Goal: Transaction & Acquisition: Purchase product/service

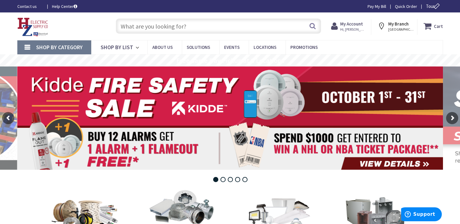
click at [139, 27] on input "text" at bounding box center [218, 26] width 205 height 15
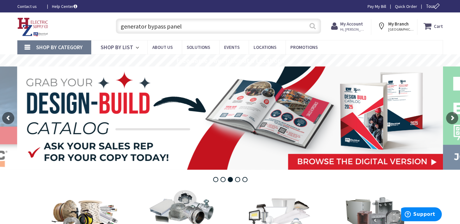
type input "generator bypass panel"
click at [310, 26] on button "Search" at bounding box center [312, 26] width 8 height 14
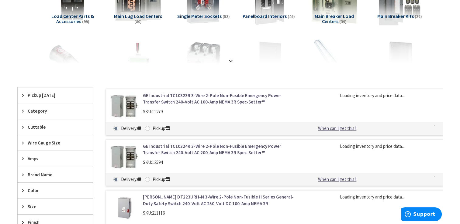
scroll to position [122, 0]
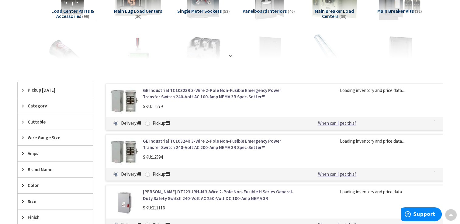
type input "[PERSON_NAME] Rd, [GEOGRAPHIC_DATA], [GEOGRAPHIC_DATA]"
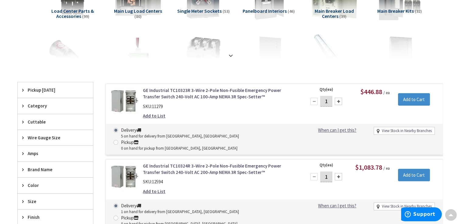
click at [177, 91] on link "GE Industrial TC10323R 3-Wire 2-Pole Non-Fusible Emergency Power Transfer Switc…" at bounding box center [220, 93] width 155 height 13
click at [197, 95] on link "GE Industrial TC10323R 3-Wire 2-Pole Non-Fusible Emergency Power Transfer Switc…" at bounding box center [220, 93] width 155 height 13
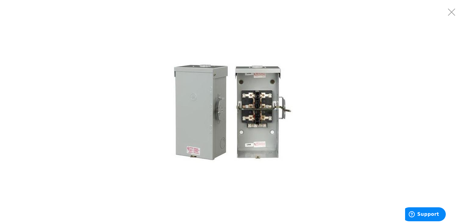
click at [258, 121] on img at bounding box center [232, 112] width 122 height 122
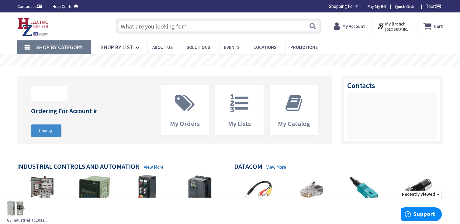
click at [140, 30] on input "text" at bounding box center [218, 26] width 205 height 15
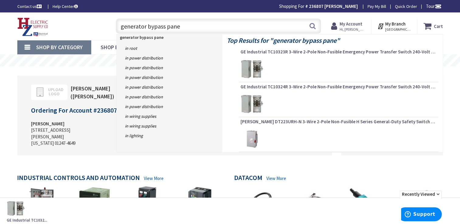
type input "generator bypass panel"
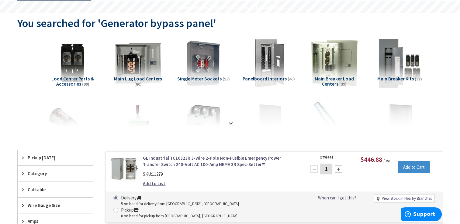
scroll to position [61, 0]
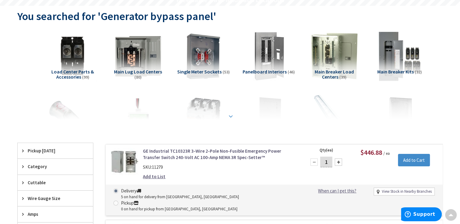
click at [231, 116] on strong at bounding box center [230, 116] width 7 height 7
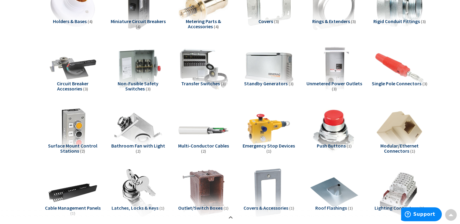
scroll to position [486, 0]
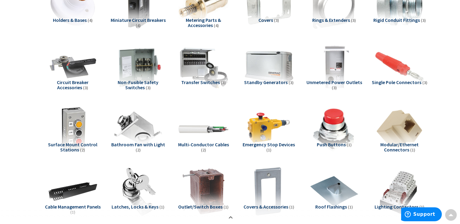
click at [198, 80] on span "Transfer Switches" at bounding box center [200, 82] width 39 height 6
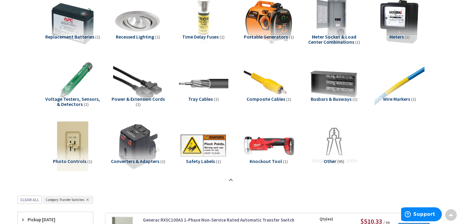
scroll to position [743, 0]
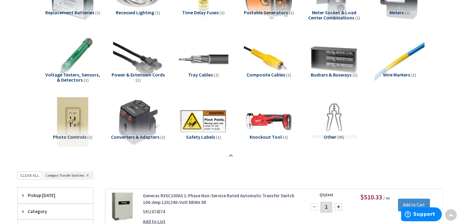
click at [326, 74] on span "Busbars & Busways" at bounding box center [330, 75] width 41 height 6
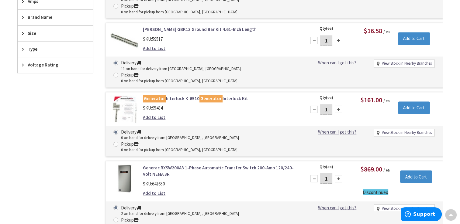
scroll to position [975, 0]
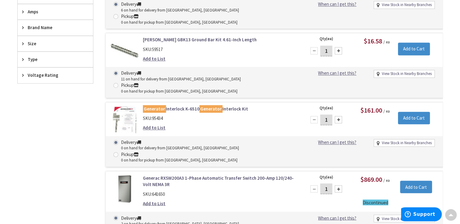
click at [179, 175] on link "Generac RXSW200A3 1-Phase Automatic Transfer Switch 200-Amp 120/240-Volt NEMA 3R" at bounding box center [220, 181] width 155 height 13
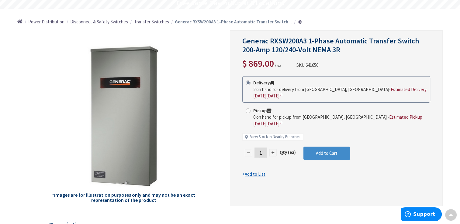
scroll to position [30, 0]
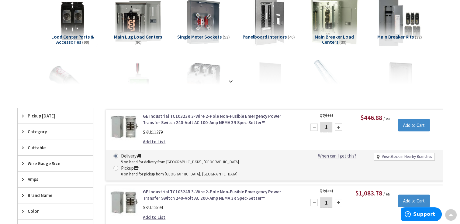
scroll to position [156, 0]
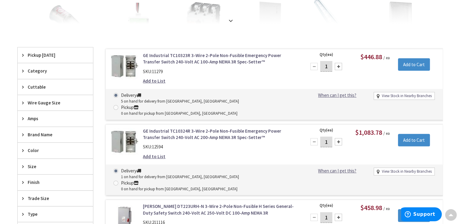
click at [171, 58] on link "GE Industrial TC10323R 3-Wire 2-Pole Non-Fusible Emergency Power Transfer Switc…" at bounding box center [220, 58] width 155 height 13
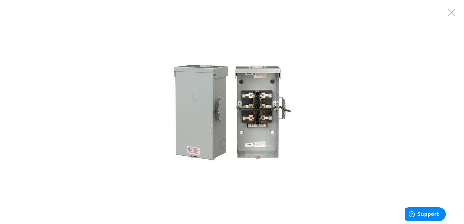
click at [219, 121] on img at bounding box center [232, 112] width 122 height 122
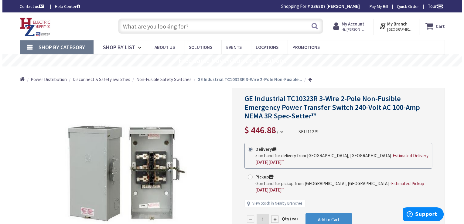
scroll to position [30, 0]
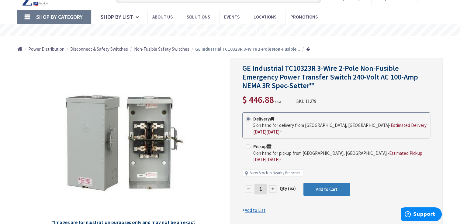
click at [319, 187] on span "Add to Cart" at bounding box center [327, 190] width 22 height 6
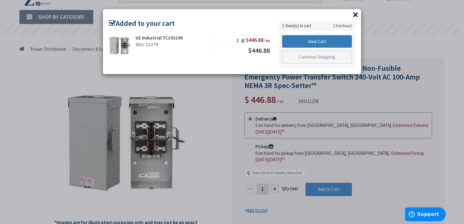
click at [301, 40] on link "View Cart" at bounding box center [317, 41] width 70 height 13
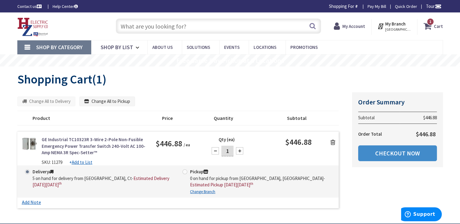
click at [137, 27] on input "text" at bounding box center [218, 26] width 205 height 15
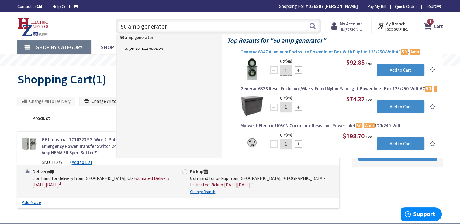
type input "50 amp generator"
click at [285, 52] on span "Generac 6347 Aluminum Enclosure Power Inlet Box With Flip Lid 125/250-Volt AC 5…" at bounding box center [338, 52] width 196 height 6
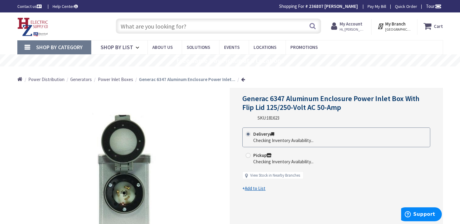
scroll to position [61, 0]
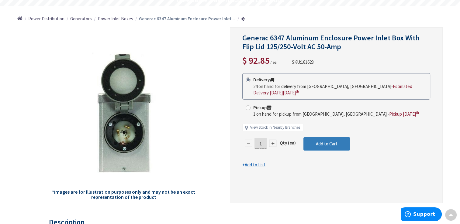
click at [337, 139] on button "Add to Cart" at bounding box center [326, 143] width 46 height 13
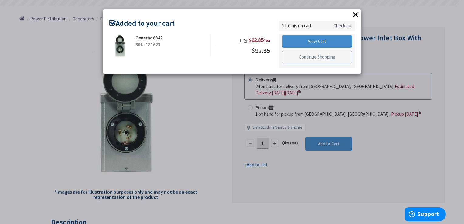
click at [320, 60] on link "Continue Shopping" at bounding box center [317, 57] width 70 height 13
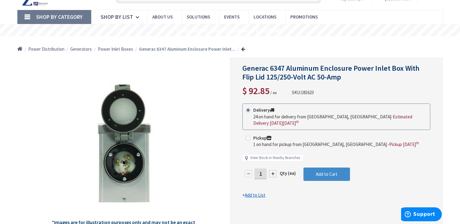
scroll to position [0, 0]
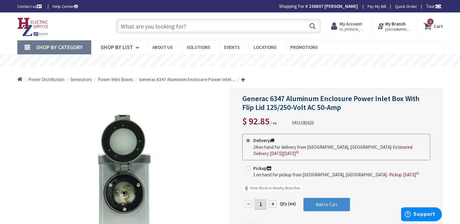
click at [168, 27] on input "text" at bounding box center [218, 26] width 205 height 15
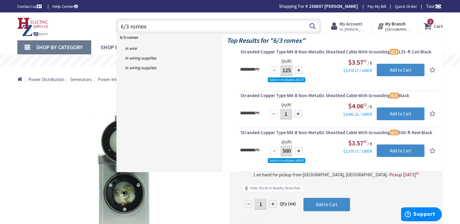
type input "6/3 romex"
click at [276, 70] on div at bounding box center [273, 70] width 7 height 7
click at [276, 73] on div at bounding box center [273, 70] width 7 height 7
click at [276, 70] on div at bounding box center [273, 70] width 7 height 7
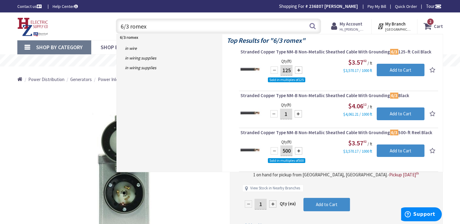
click at [289, 112] on input "1" at bounding box center [286, 114] width 12 height 11
type input "25"
click at [399, 112] on input "Add to Cart" at bounding box center [400, 114] width 48 height 13
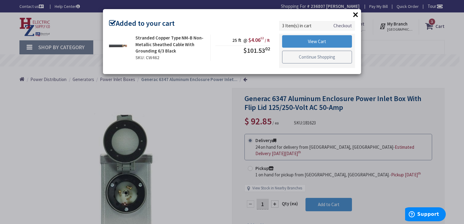
click at [312, 58] on link "Continue Shopping" at bounding box center [317, 57] width 70 height 13
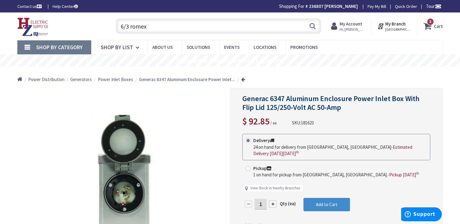
click at [183, 24] on input "6/3 romex" at bounding box center [218, 26] width 205 height 15
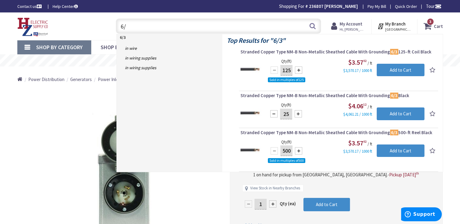
type input "6"
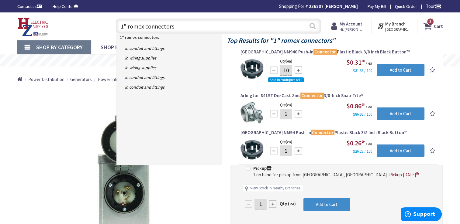
type input "1" romex connectors"
click at [315, 28] on button "Search" at bounding box center [312, 26] width 8 height 14
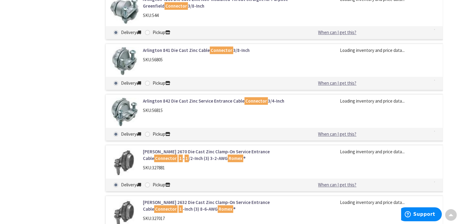
scroll to position [608, 0]
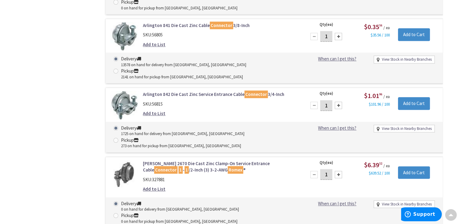
click at [339, 171] on div at bounding box center [337, 174] width 7 height 7
click at [314, 171] on div at bounding box center [313, 174] width 7 height 7
type input "1"
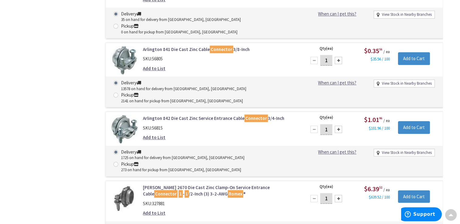
scroll to position [577, 0]
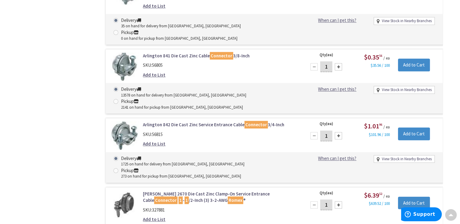
click at [335, 132] on div at bounding box center [337, 135] width 7 height 7
type input "2"
click at [412, 128] on input "Add to Cart" at bounding box center [414, 134] width 32 height 13
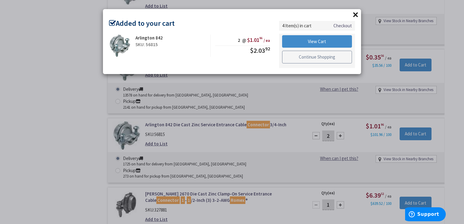
click at [304, 59] on link "Continue Shopping" at bounding box center [317, 57] width 70 height 13
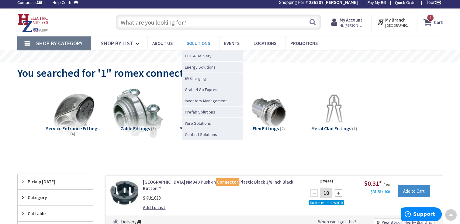
scroll to position [0, 0]
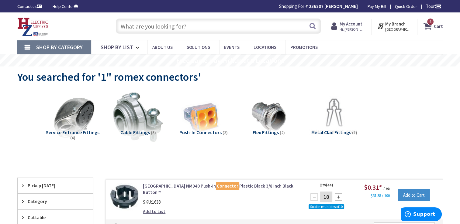
click at [140, 29] on input "text" at bounding box center [218, 26] width 205 height 15
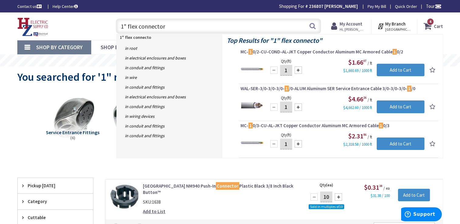
type input "1" flex connectors"
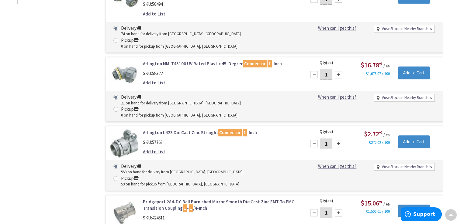
scroll to position [425, 0]
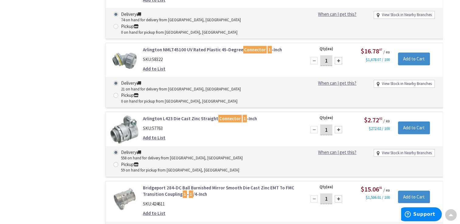
click at [341, 126] on div at bounding box center [337, 129] width 7 height 7
type input "2"
click at [413, 122] on input "Add to Cart" at bounding box center [414, 128] width 32 height 13
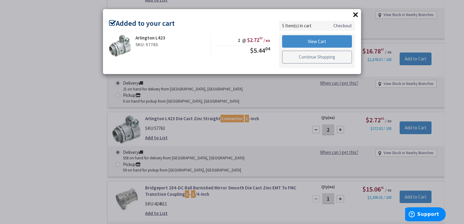
click at [327, 57] on link "Continue Shopping" at bounding box center [317, 57] width 70 height 13
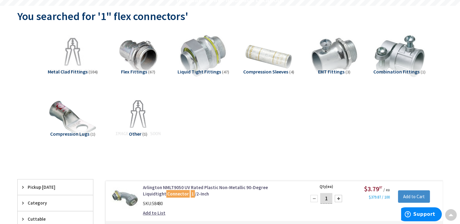
scroll to position [0, 0]
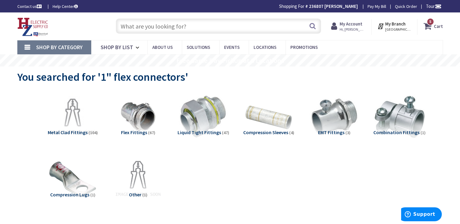
click at [134, 30] on input "text" at bounding box center [218, 26] width 205 height 15
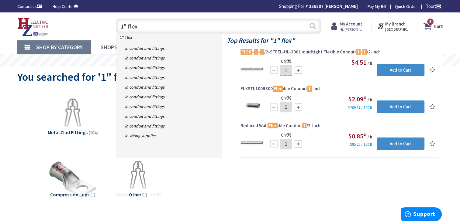
type input "1" flex"
click at [311, 26] on button "Search" at bounding box center [312, 26] width 8 height 14
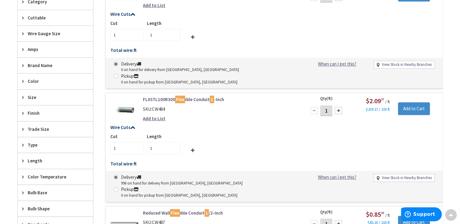
scroll to position [213, 0]
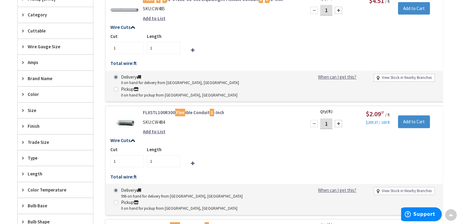
click at [128, 113] on img at bounding box center [124, 123] width 28 height 28
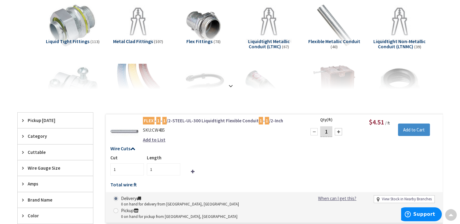
click at [315, 39] on span "Flexible Metallic Conduit" at bounding box center [334, 41] width 52 height 6
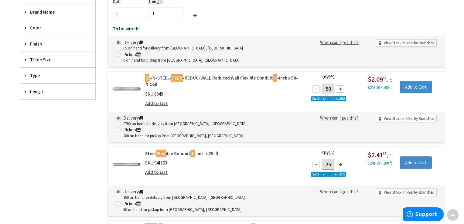
scroll to position [253, 0]
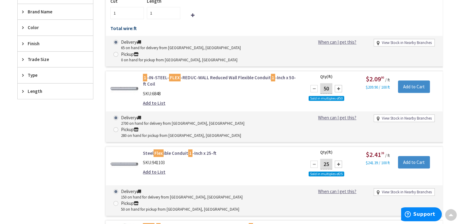
click at [315, 85] on div at bounding box center [313, 88] width 7 height 7
click at [326, 83] on input "50" at bounding box center [326, 88] width 12 height 11
click at [328, 83] on input "50" at bounding box center [326, 88] width 12 height 11
type input "5"
type input "3"
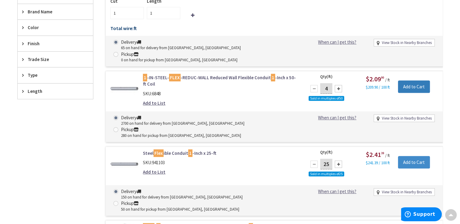
click at [405, 81] on input "Add to Cart" at bounding box center [414, 87] width 32 height 13
type input "50"
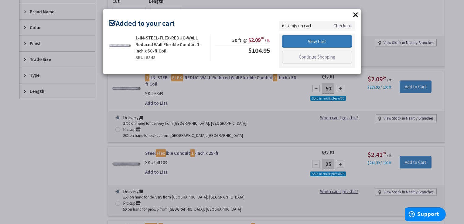
click at [306, 40] on link "View Cart" at bounding box center [317, 41] width 70 height 13
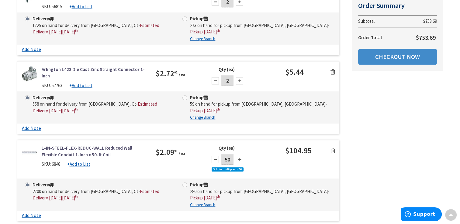
scroll to position [547, 0]
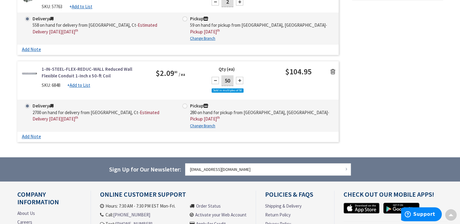
click at [333, 69] on icon at bounding box center [332, 72] width 5 height 6
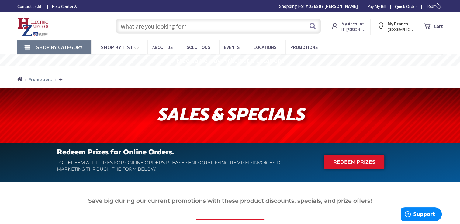
click at [432, 27] on icon at bounding box center [428, 26] width 11 height 11
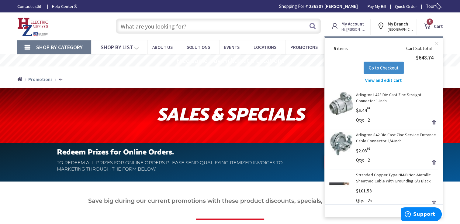
click at [372, 81] on span "View and edit cart" at bounding box center [383, 80] width 37 height 6
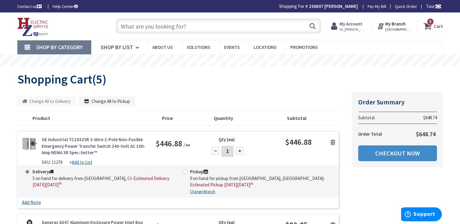
click at [431, 28] on icon at bounding box center [428, 26] width 10 height 11
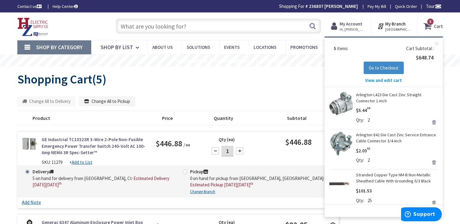
click at [134, 24] on input "text" at bounding box center [218, 26] width 205 height 15
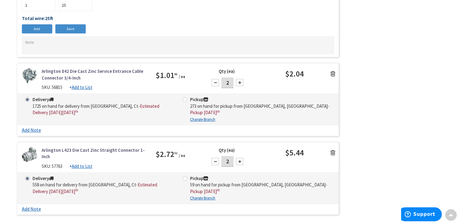
scroll to position [392, 0]
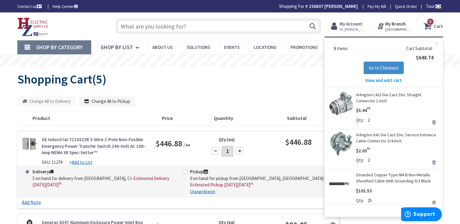
click at [186, 28] on input "text" at bounding box center [218, 26] width 205 height 15
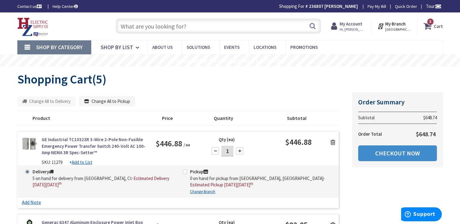
click at [204, 34] on div "Search" at bounding box center [217, 25] width 208 height 19
click at [206, 25] on input "text" at bounding box center [218, 26] width 205 height 15
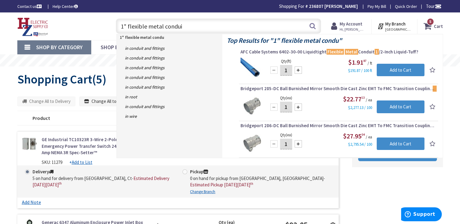
type input "1" flexible metal conduit"
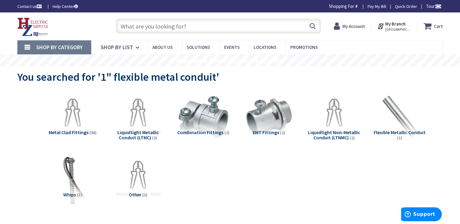
click at [397, 132] on span "Flexible Metallic Conduit" at bounding box center [399, 132] width 52 height 6
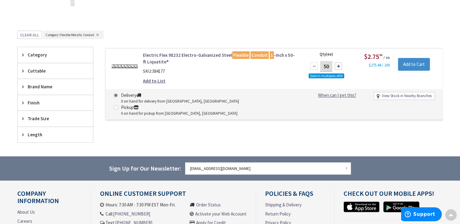
scroll to position [168, 0]
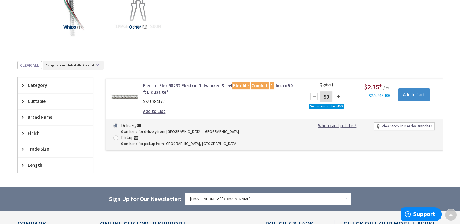
click at [127, 97] on img at bounding box center [124, 96] width 28 height 28
click at [147, 83] on link "Electric Flex 98232 Electro-Galvanized Steel Flexible Conduit 1 -Inch x 50-ft L…" at bounding box center [220, 88] width 155 height 13
click at [147, 84] on link "Electric Flex 98232 Electro-Galvanized Steel Flexible Conduit 1 -Inch x 50-ft L…" at bounding box center [220, 88] width 155 height 13
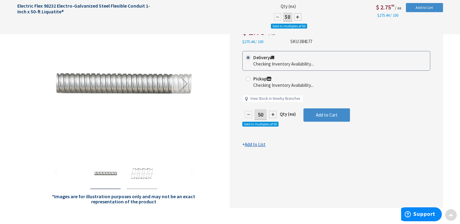
scroll to position [91, 0]
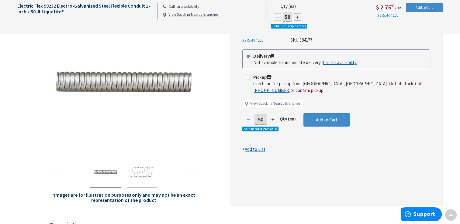
click at [249, 119] on div at bounding box center [248, 119] width 7 height 7
click at [259, 119] on input "50" at bounding box center [260, 119] width 12 height 11
click at [262, 119] on input "50" at bounding box center [260, 119] width 12 height 11
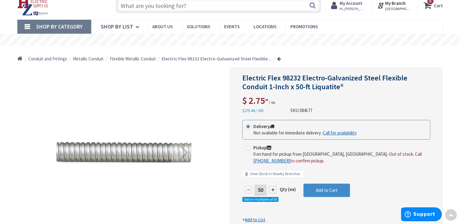
scroll to position [0, 0]
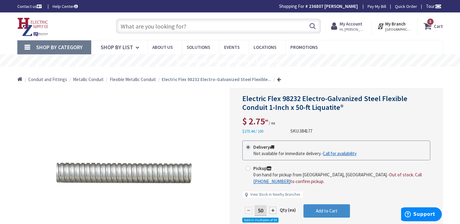
click at [139, 28] on input "text" at bounding box center [218, 26] width 205 height 15
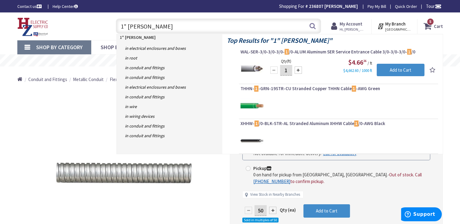
type input "1" [PERSON_NAME]"
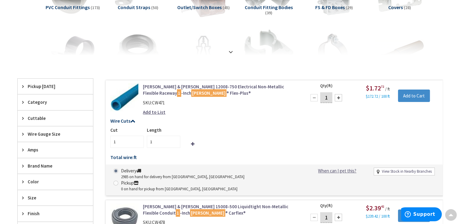
scroll to position [213, 0]
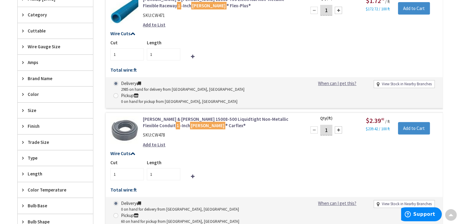
click at [330, 125] on input "1" at bounding box center [326, 130] width 12 height 11
type input "4"
click at [426, 122] on input "Add to Cart" at bounding box center [414, 128] width 32 height 13
type input "4"
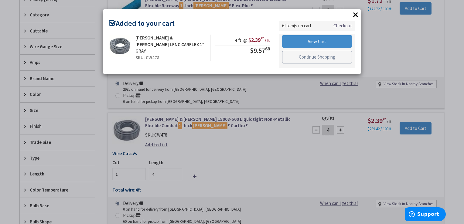
click at [311, 60] on link "Continue Shopping" at bounding box center [317, 57] width 70 height 13
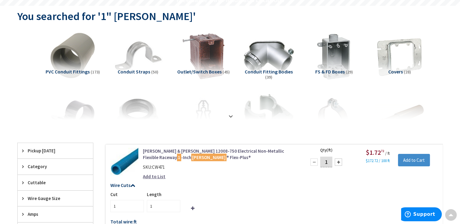
scroll to position [0, 0]
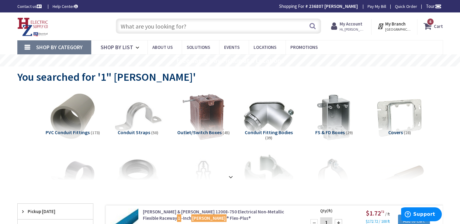
click at [150, 24] on input "text" at bounding box center [218, 26] width 205 height 15
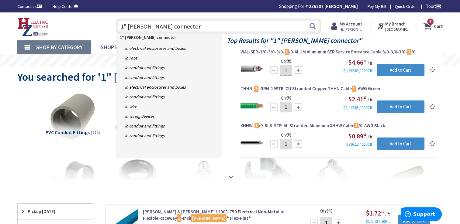
type input "1" carlon connectors"
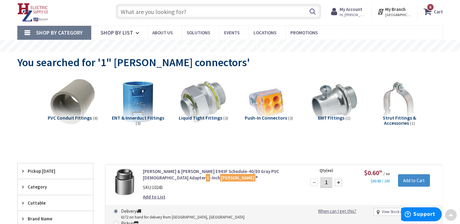
scroll to position [4, 0]
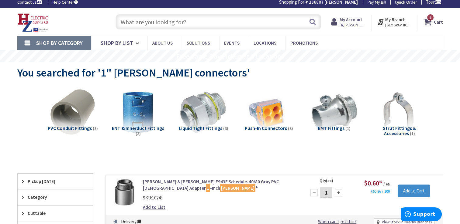
click at [146, 20] on input "text" at bounding box center [218, 21] width 205 height 15
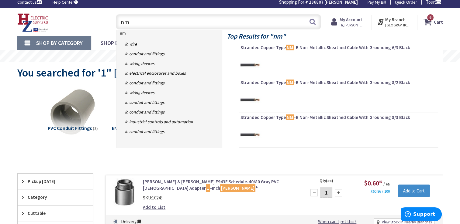
type input "n"
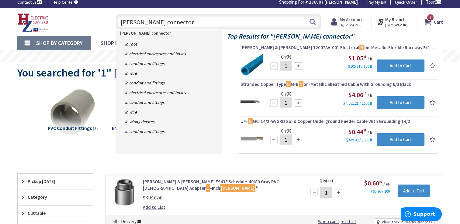
type input "carlon connectors"
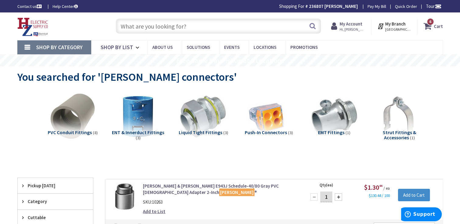
click at [204, 133] on span "Liquid Tight Fittings" at bounding box center [200, 132] width 43 height 6
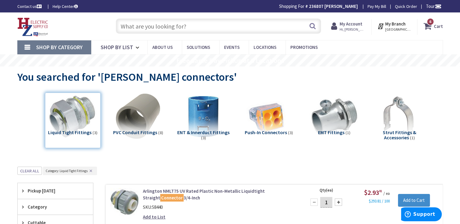
click at [130, 25] on input "text" at bounding box center [218, 26] width 205 height 15
click at [84, 131] on div "Liquid Tight Fittings (3)" at bounding box center [73, 121] width 56 height 56
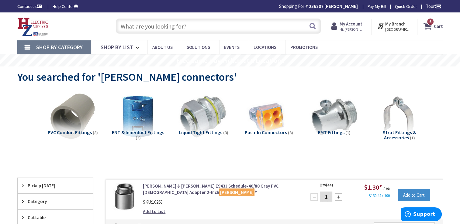
click at [213, 134] on span "Liquid Tight Fittings" at bounding box center [200, 132] width 43 height 6
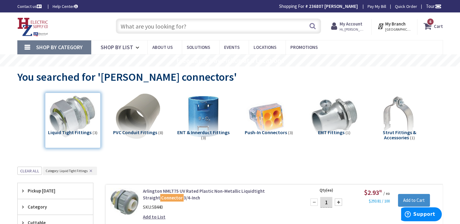
click at [144, 26] on input "text" at bounding box center [218, 26] width 205 height 15
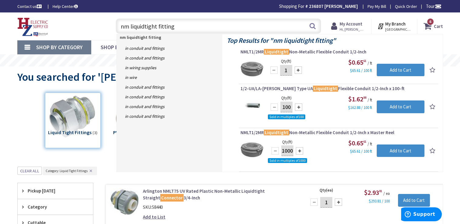
type input "nm liquidtight fittings"
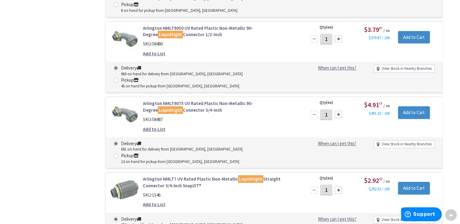
scroll to position [516, 0]
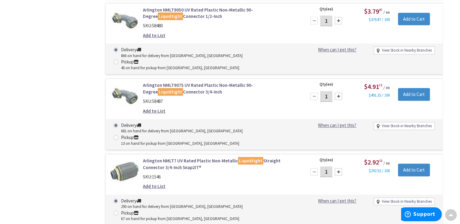
type input "2"
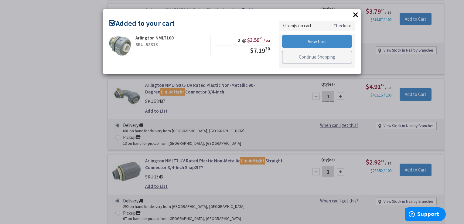
click at [315, 58] on link "Continue Shopping" at bounding box center [317, 57] width 70 height 13
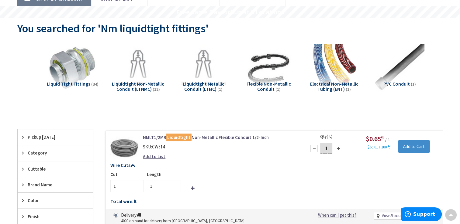
scroll to position [0, 0]
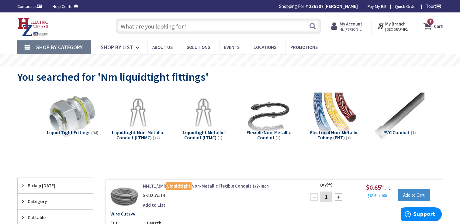
click at [132, 28] on input "text" at bounding box center [218, 26] width 205 height 15
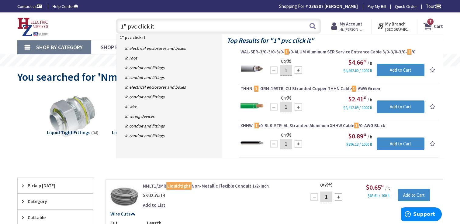
type input "1" pvc click its"
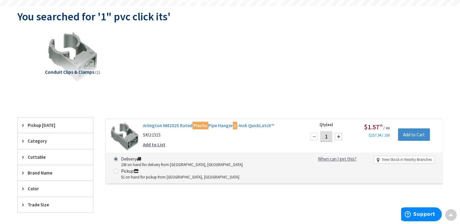
scroll to position [61, 0]
click at [338, 136] on div at bounding box center [337, 136] width 7 height 7
type input "2"
click at [422, 138] on input "Add to Cart" at bounding box center [414, 134] width 32 height 13
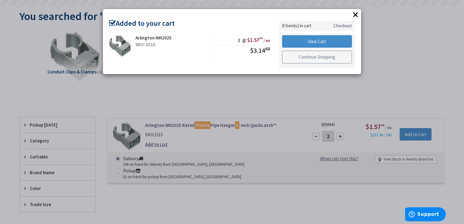
click at [321, 55] on link "Continue Shopping" at bounding box center [317, 57] width 70 height 13
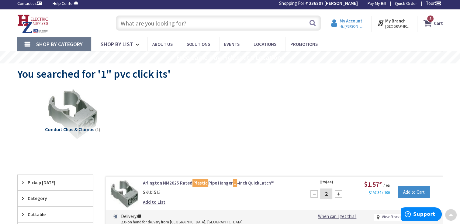
scroll to position [0, 0]
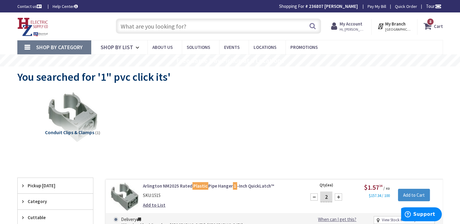
click at [428, 23] on span "8 8 items" at bounding box center [430, 22] width 8 height 8
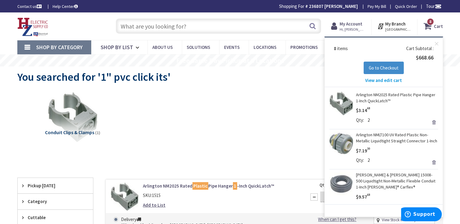
click at [380, 81] on span "View and edit cart" at bounding box center [383, 80] width 37 height 6
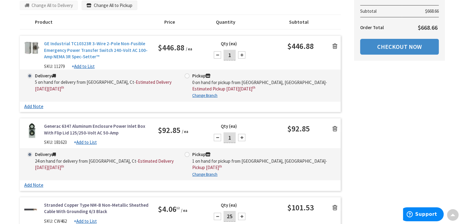
scroll to position [122, 0]
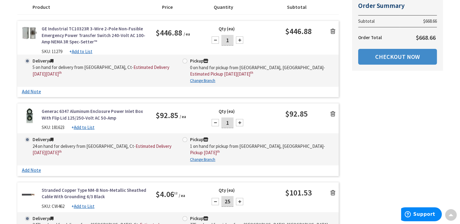
click at [197, 157] on u "Change Branch" at bounding box center [202, 159] width 25 height 5
select select "data-availability"
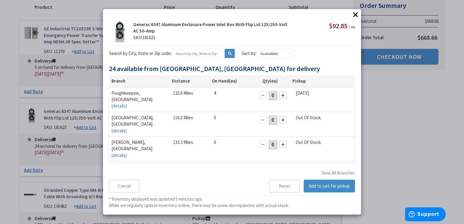
click at [131, 164] on span "[GEOGRAPHIC_DATA], [GEOGRAPHIC_DATA]" at bounding box center [132, 170] width 42 height 12
click at [127, 177] on link "(details)" at bounding box center [118, 180] width 15 height 6
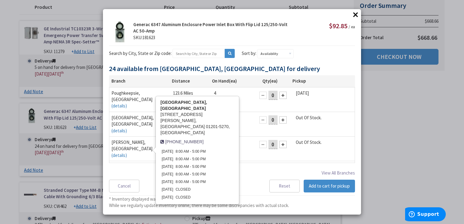
click at [127, 177] on link "(details)" at bounding box center [118, 180] width 15 height 6
click at [234, 184] on div "Cancel Reset Add to cart for pickup" at bounding box center [232, 188] width 246 height 16
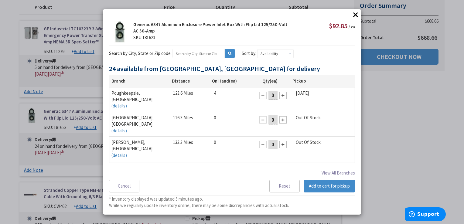
click at [280, 166] on div at bounding box center [282, 169] width 7 height 7
click at [319, 187] on button "Add to cart for pickup" at bounding box center [329, 186] width 51 height 13
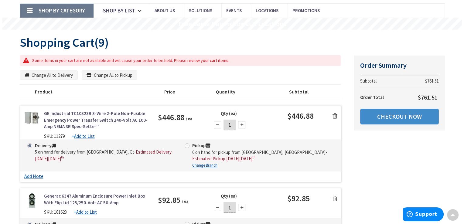
scroll to position [30, 0]
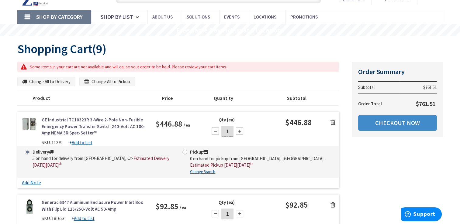
click at [208, 172] on u "Change Branch" at bounding box center [202, 171] width 25 height 5
select select "data-availability"
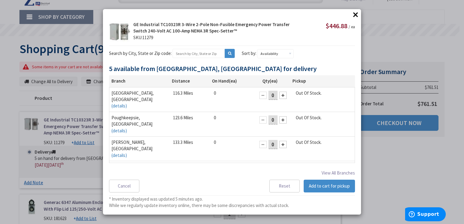
click at [280, 166] on div at bounding box center [282, 169] width 7 height 7
click at [317, 185] on button "Add to cart for pickup" at bounding box center [329, 186] width 51 height 13
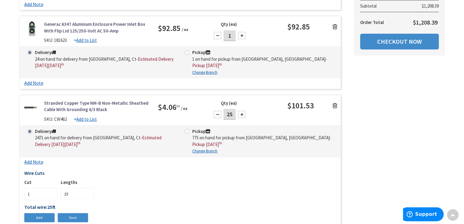
scroll to position [213, 0]
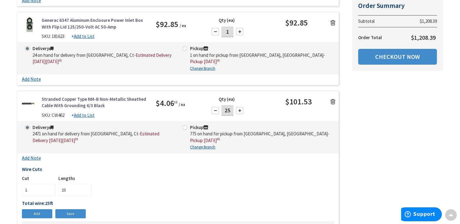
click at [207, 145] on u "Change Branch" at bounding box center [202, 147] width 25 height 5
select select "data-availability"
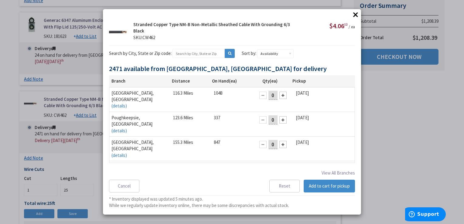
drag, startPoint x: 280, startPoint y: 133, endPoint x: 279, endPoint y: 145, distance: 11.9
click at [279, 166] on div at bounding box center [282, 169] width 7 height 7
click at [281, 141] on div at bounding box center [282, 144] width 7 height 7
click at [259, 166] on div at bounding box center [262, 169] width 7 height 7
click at [321, 187] on button "Add to cart for pickup" at bounding box center [329, 186] width 51 height 13
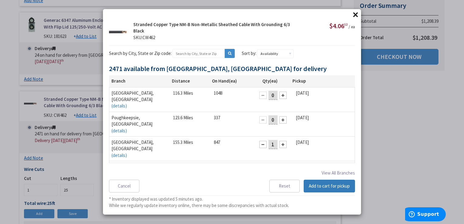
click at [319, 186] on button "Add to cart for pickup" at bounding box center [329, 186] width 51 height 13
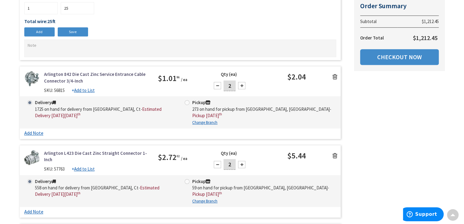
scroll to position [395, 0]
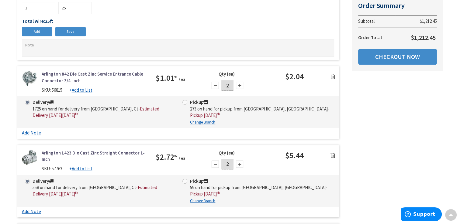
click at [196, 120] on u "Change Branch" at bounding box center [202, 122] width 25 height 5
select select "data-availability"
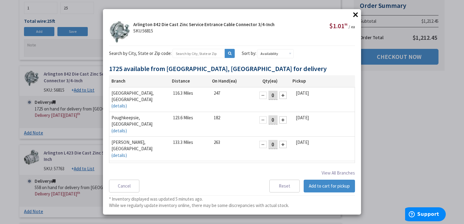
click at [281, 166] on div at bounding box center [282, 169] width 7 height 7
click at [313, 183] on button "Add to cart for pickup" at bounding box center [329, 186] width 51 height 13
click at [326, 190] on button "Add to cart for pickup" at bounding box center [329, 186] width 51 height 13
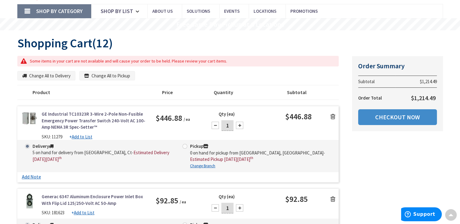
scroll to position [26, 0]
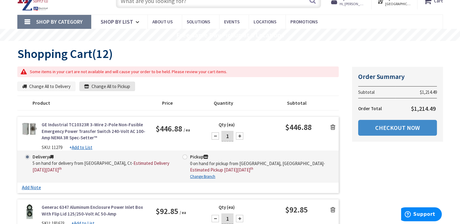
click at [102, 87] on button "Change All to Pickup" at bounding box center [107, 87] width 56 height 10
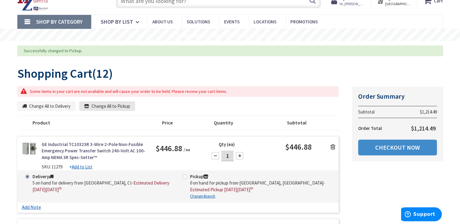
click at [86, 105] on icon "button" at bounding box center [87, 106] width 7 height 5
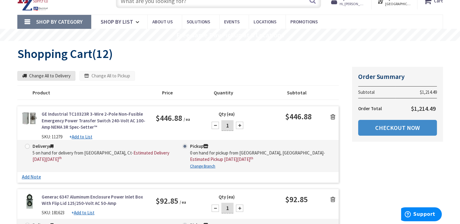
click at [31, 75] on button "Change All to Delivery" at bounding box center [46, 76] width 58 height 10
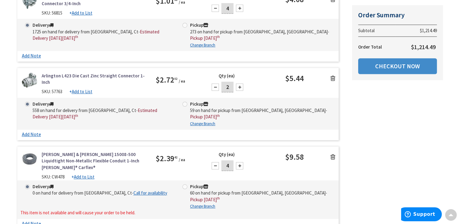
scroll to position [481, 0]
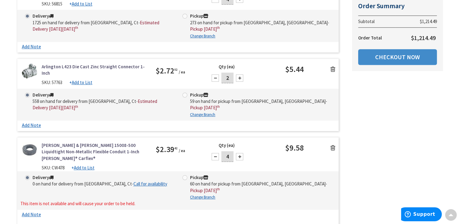
click at [332, 145] on icon at bounding box center [332, 148] width 5 height 6
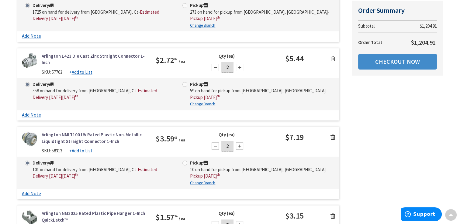
click at [333, 134] on icon at bounding box center [332, 137] width 5 height 6
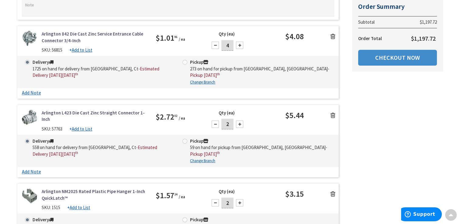
scroll to position [420, 0]
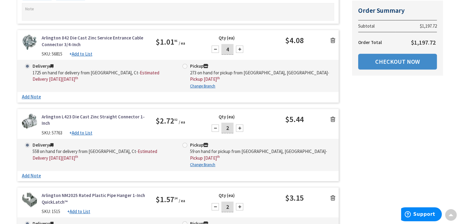
click at [329, 118] on link at bounding box center [333, 119] width 12 height 9
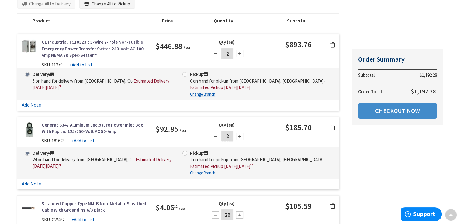
scroll to position [56, 0]
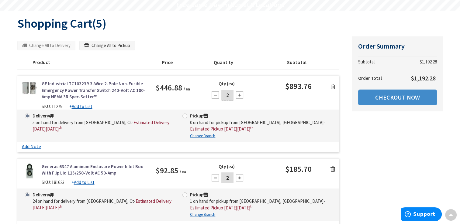
click at [216, 96] on div at bounding box center [214, 94] width 7 height 7
type input "1"
click at [214, 176] on div at bounding box center [214, 177] width 7 height 7
type input "1"
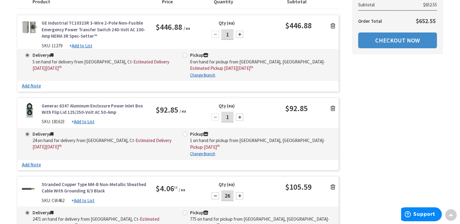
scroll to position [0, 0]
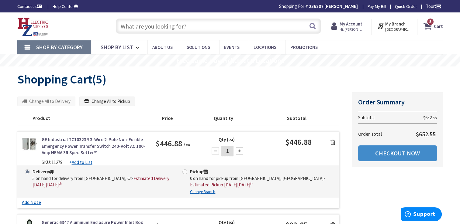
click at [166, 27] on input "text" at bounding box center [218, 26] width 205 height 15
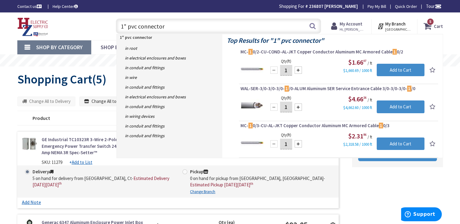
type input "1" pvc connectors"
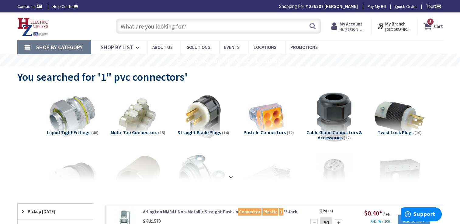
click at [432, 26] on icon at bounding box center [428, 26] width 10 height 11
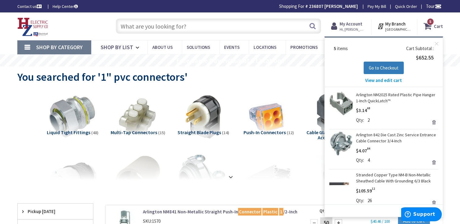
click at [382, 71] on button "Go to Checkout" at bounding box center [383, 68] width 40 height 13
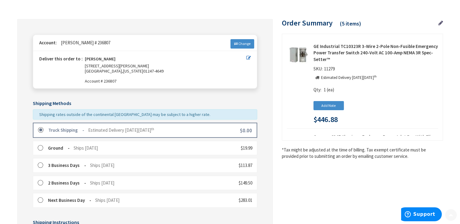
scroll to position [61, 0]
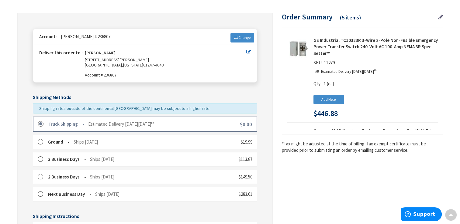
click at [39, 141] on label at bounding box center [42, 142] width 9 height 6
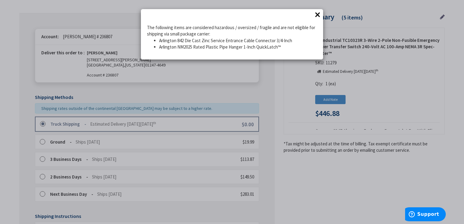
click at [318, 14] on button "×" at bounding box center [317, 14] width 9 height 9
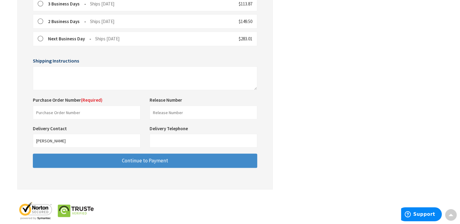
scroll to position [225, 0]
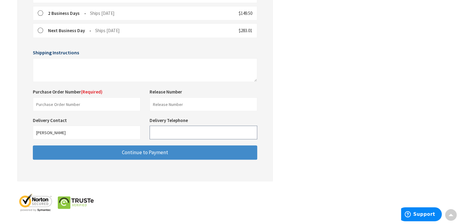
click at [151, 132] on input "Delivery Telephone" at bounding box center [203, 133] width 108 height 14
type input "413.281.2477"
click at [90, 105] on input "text" at bounding box center [87, 105] width 108 height 14
type input "Montepare"
click at [40, 68] on textarea at bounding box center [145, 70] width 224 height 24
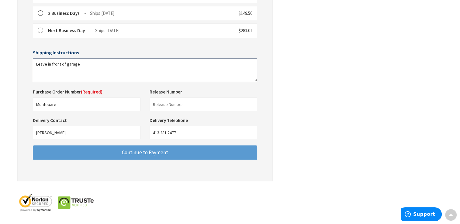
type textarea "Leave in front of garage"
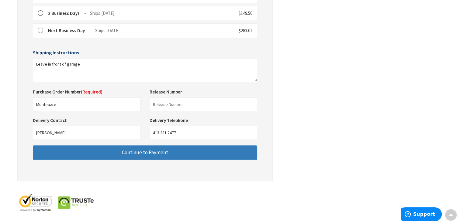
click at [150, 156] on button "Continue to Payment" at bounding box center [145, 153] width 224 height 14
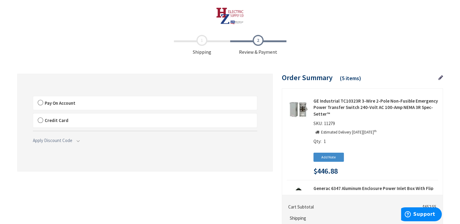
click at [40, 102] on label "Pay On Account" at bounding box center [145, 103] width 224 height 14
click at [33, 98] on input "Pay On Account" at bounding box center [33, 98] width 0 height 0
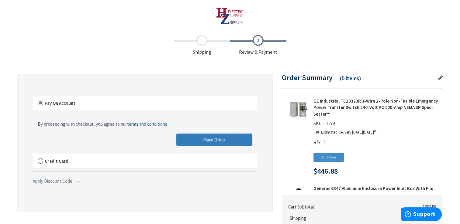
click at [203, 138] on span "Place Order" at bounding box center [214, 140] width 22 height 6
